Goal: Task Accomplishment & Management: Use online tool/utility

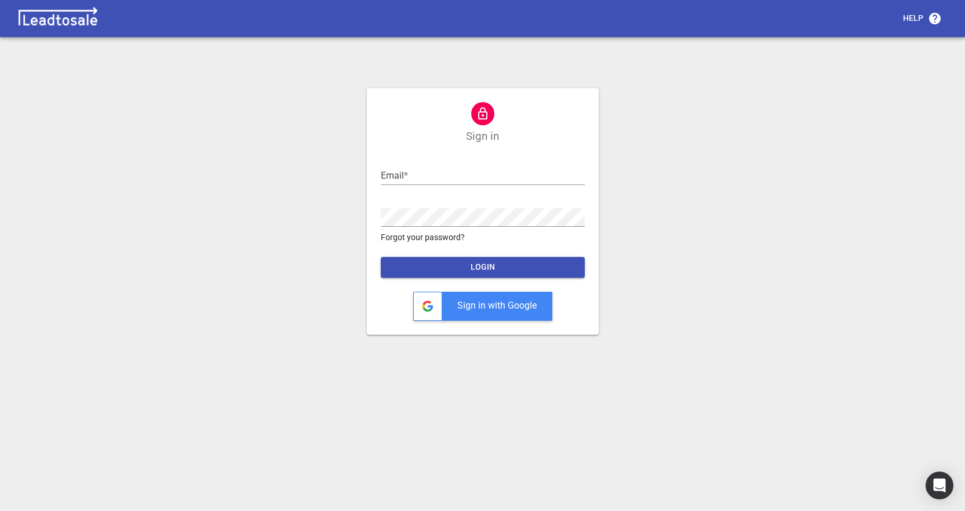
type input "ross@design2renovate.co.nz"
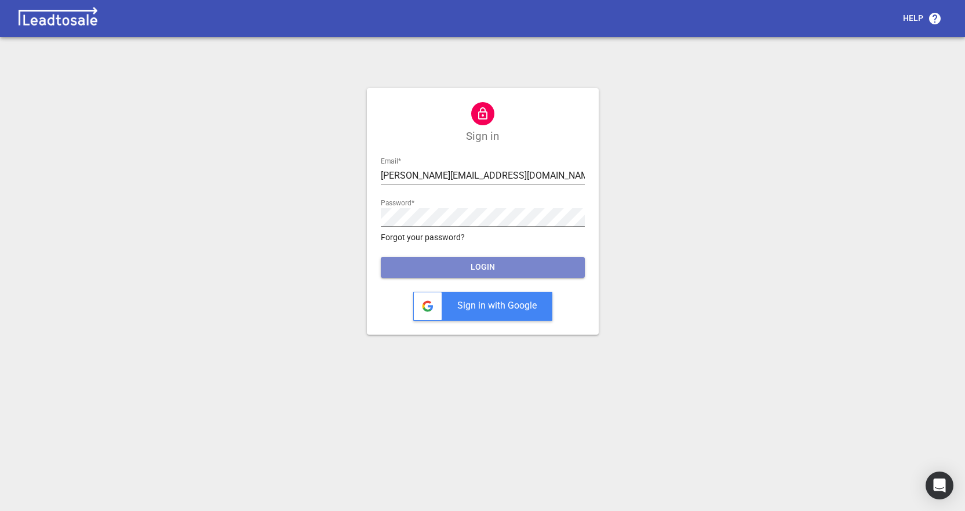
click at [457, 266] on span "LOGIN" at bounding box center [483, 267] width 186 height 12
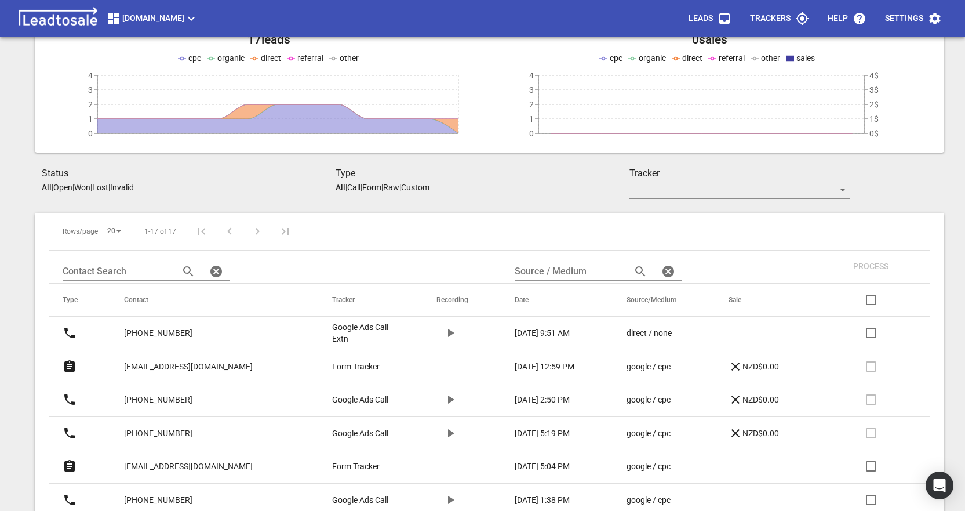
scroll to position [116, 0]
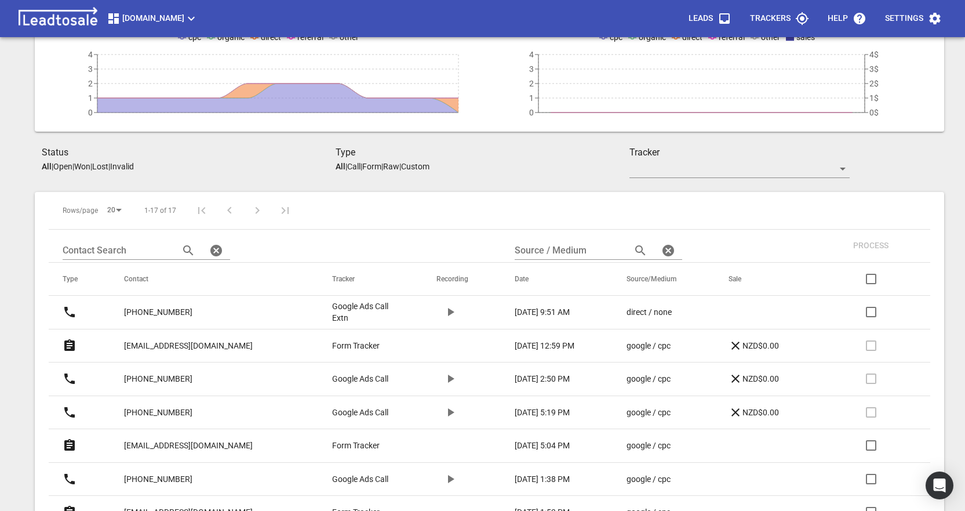
click at [155, 309] on p "[PHONE_NUMBER]" at bounding box center [158, 312] width 68 height 12
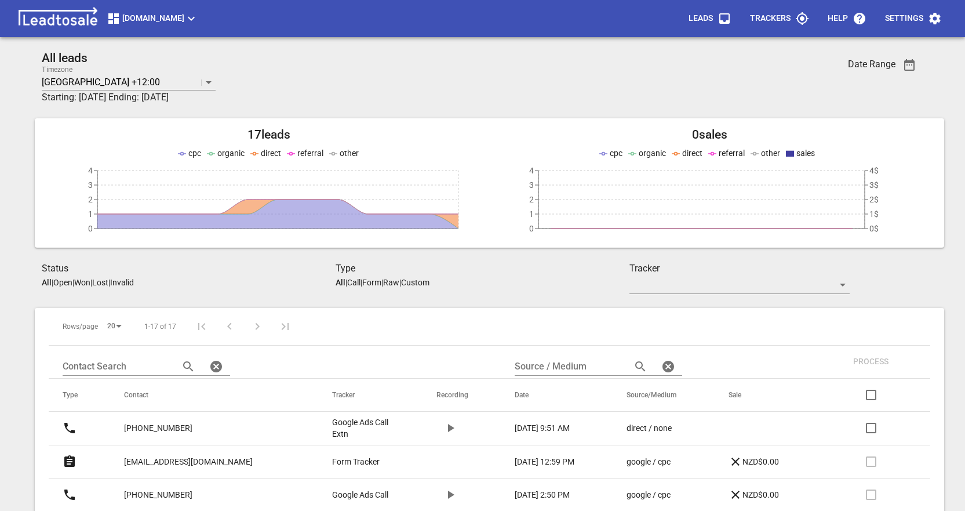
scroll to position [116, 0]
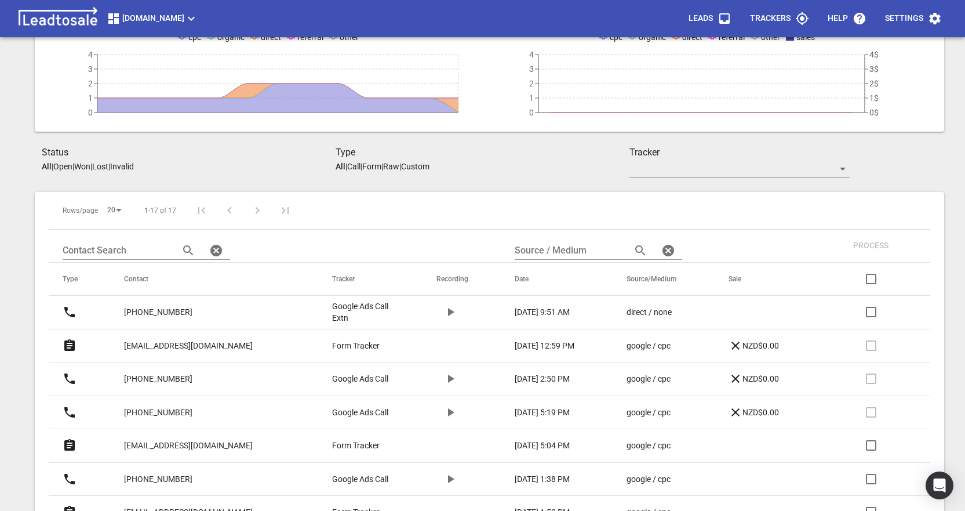
click at [155, 311] on p "[PHONE_NUMBER]" at bounding box center [158, 312] width 68 height 12
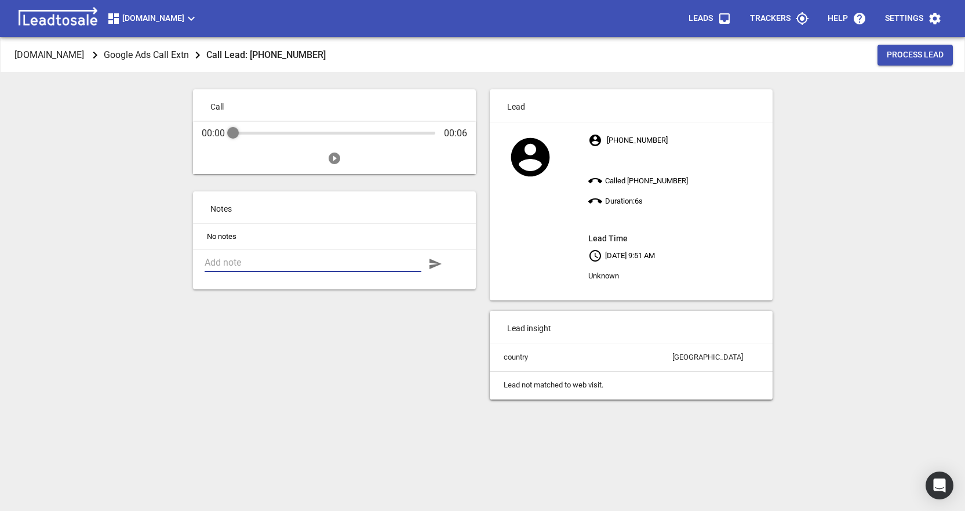
click at [266, 261] on textarea at bounding box center [313, 262] width 217 height 11
type textarea "Returned missed call, no reply"
click at [432, 265] on icon "button" at bounding box center [436, 264] width 12 height 10
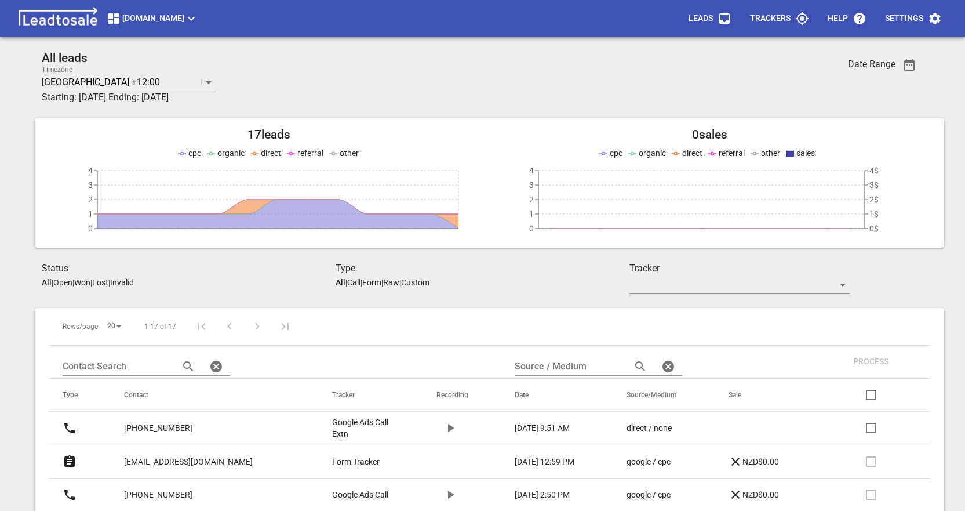
scroll to position [116, 0]
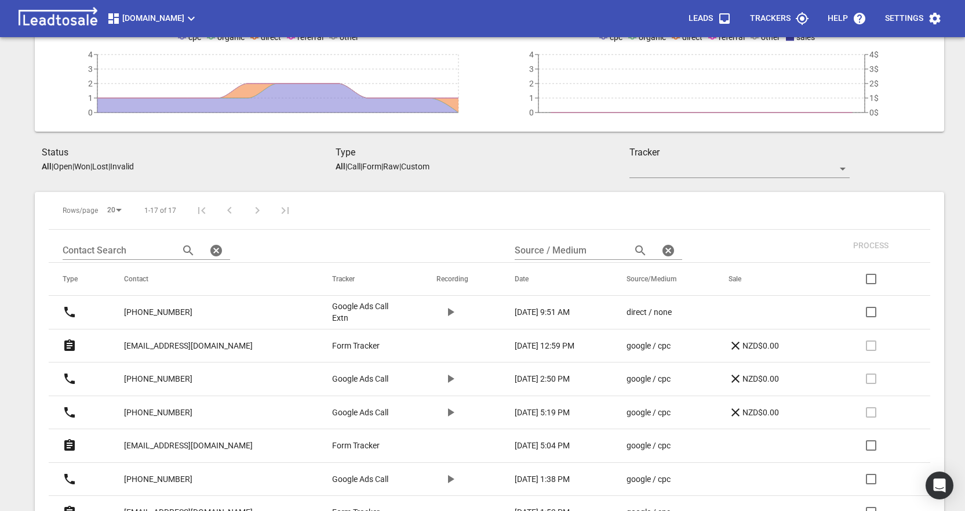
click at [165, 309] on p "[PHONE_NUMBER]" at bounding box center [158, 312] width 68 height 12
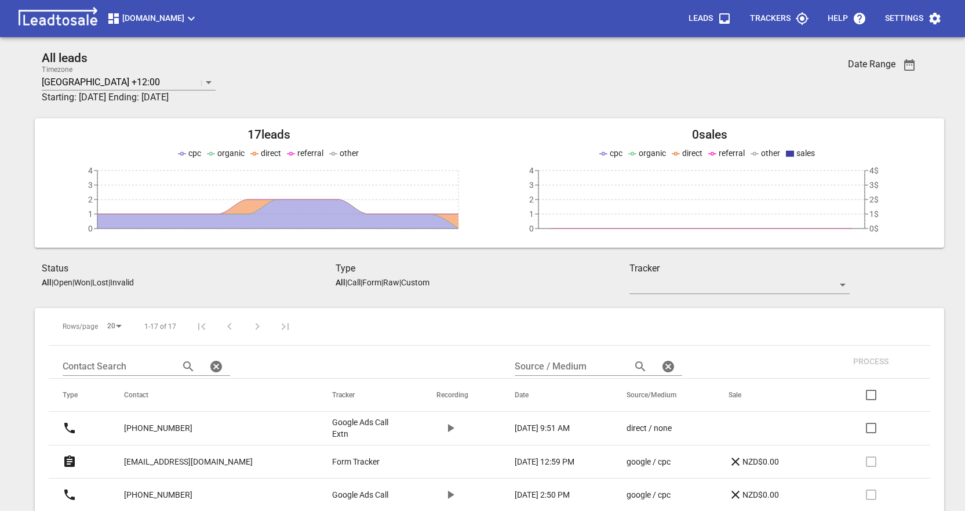
scroll to position [116, 0]
